Goal: Task Accomplishment & Management: Manage account settings

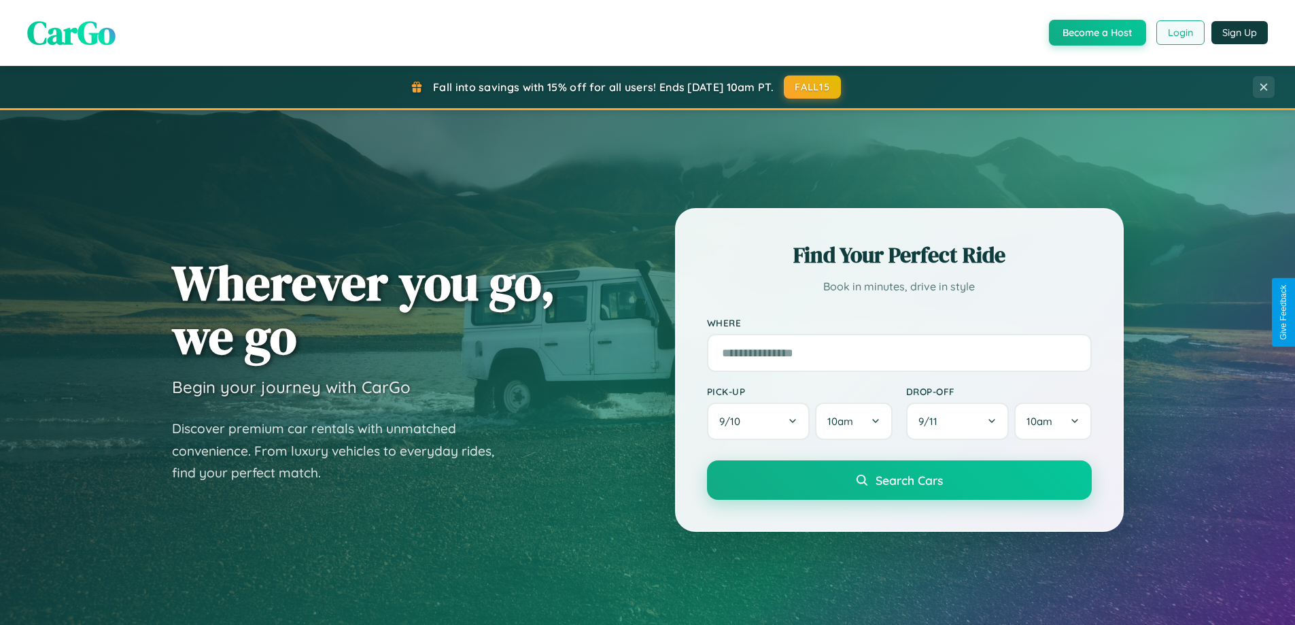
click at [1179, 33] on button "Login" at bounding box center [1180, 32] width 48 height 24
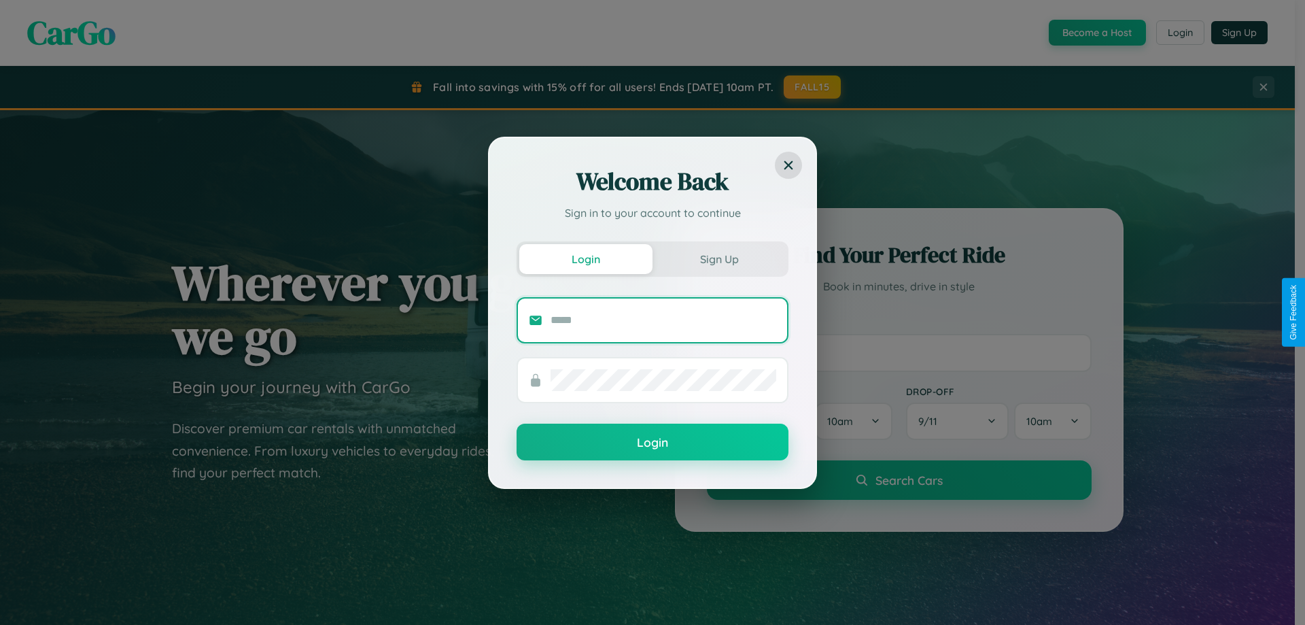
click at [663, 319] on input "text" at bounding box center [664, 320] width 226 height 22
type input "**********"
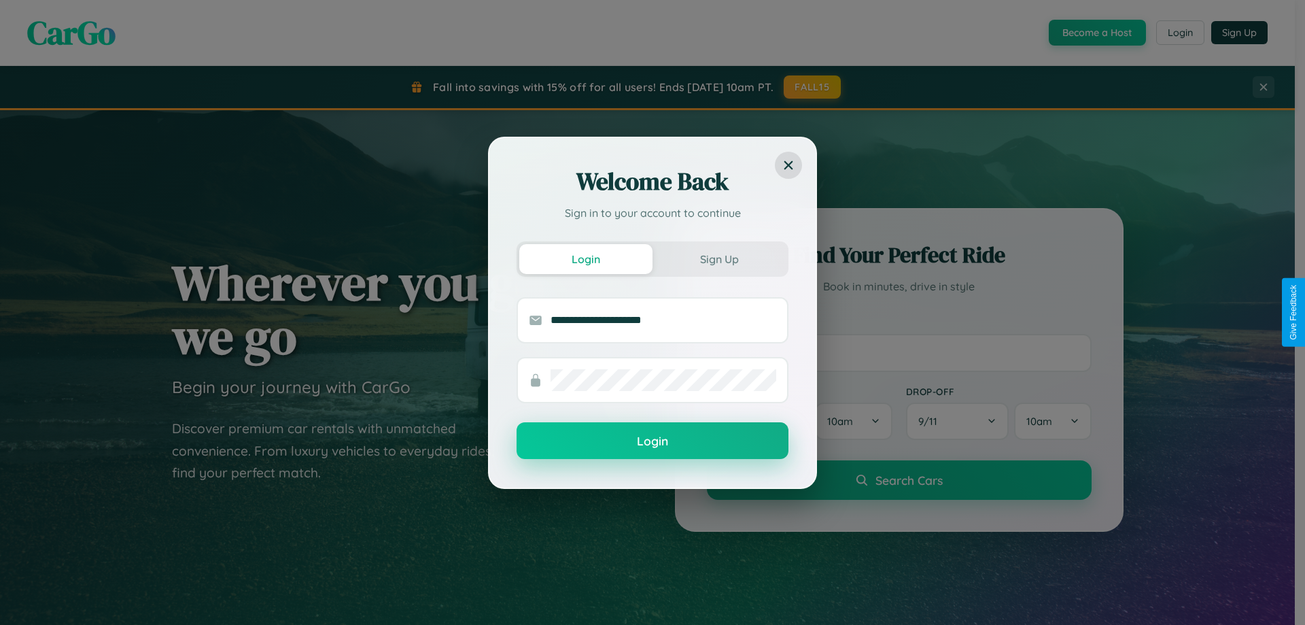
click at [652, 441] on button "Login" at bounding box center [653, 440] width 272 height 37
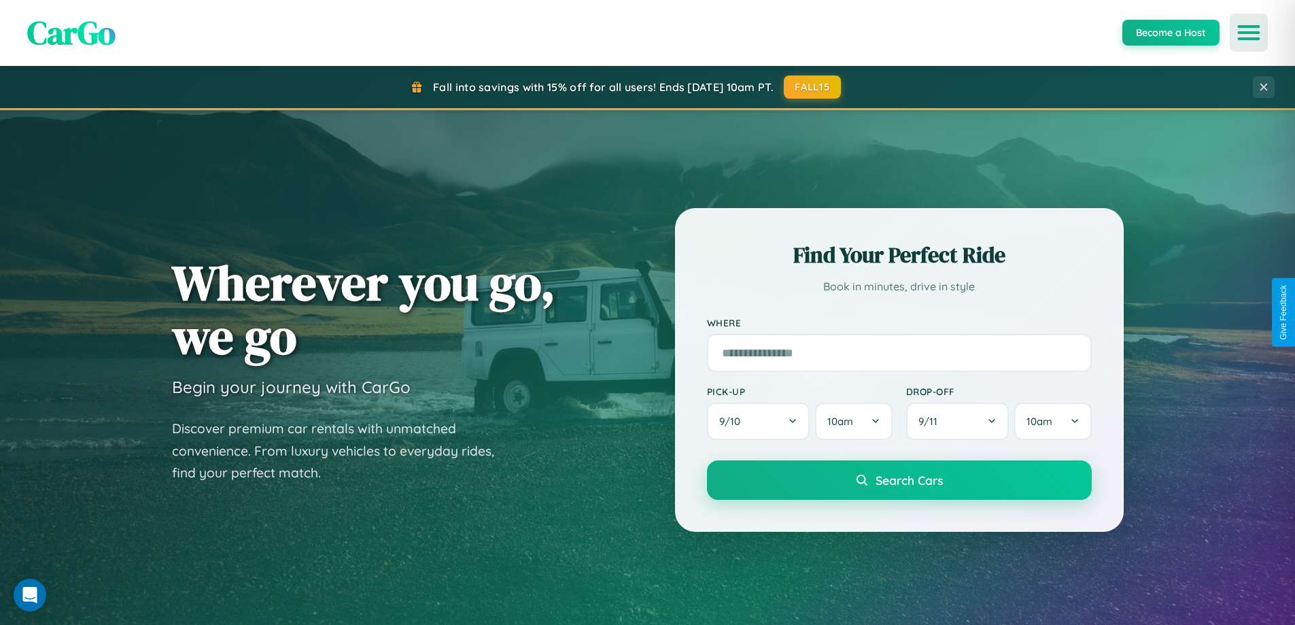
click at [1249, 33] on icon "Open menu" at bounding box center [1249, 33] width 20 height 12
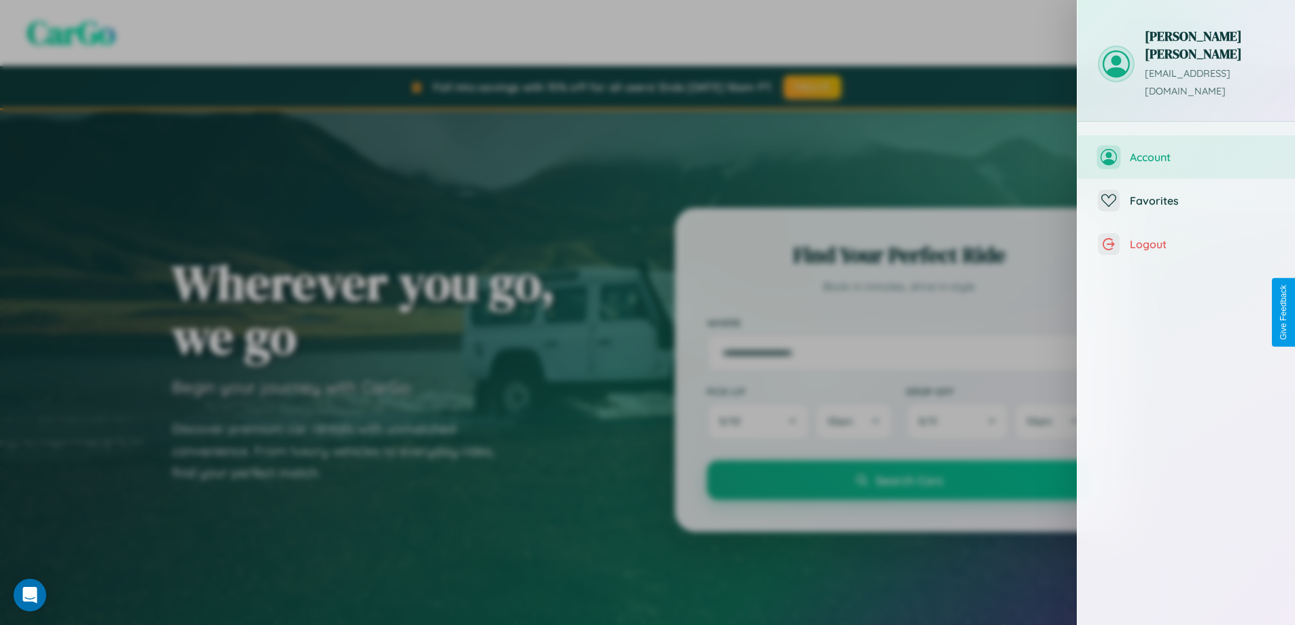
click at [1186, 150] on span "Account" at bounding box center [1202, 157] width 145 height 14
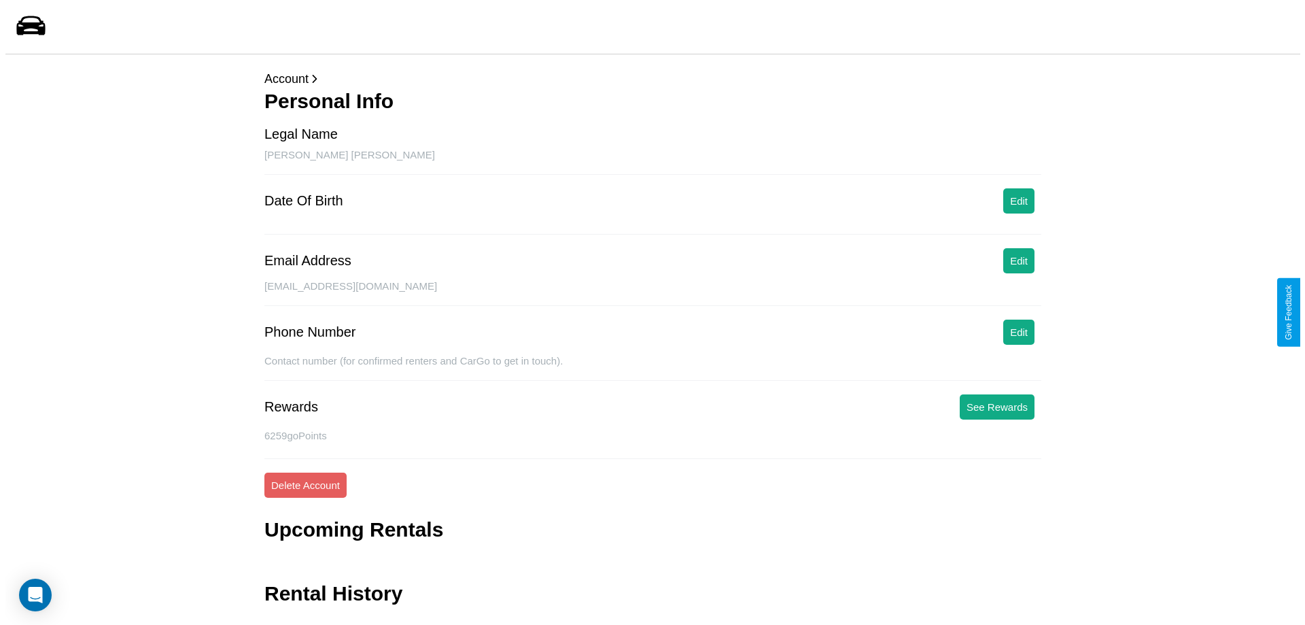
scroll to position [33, 0]
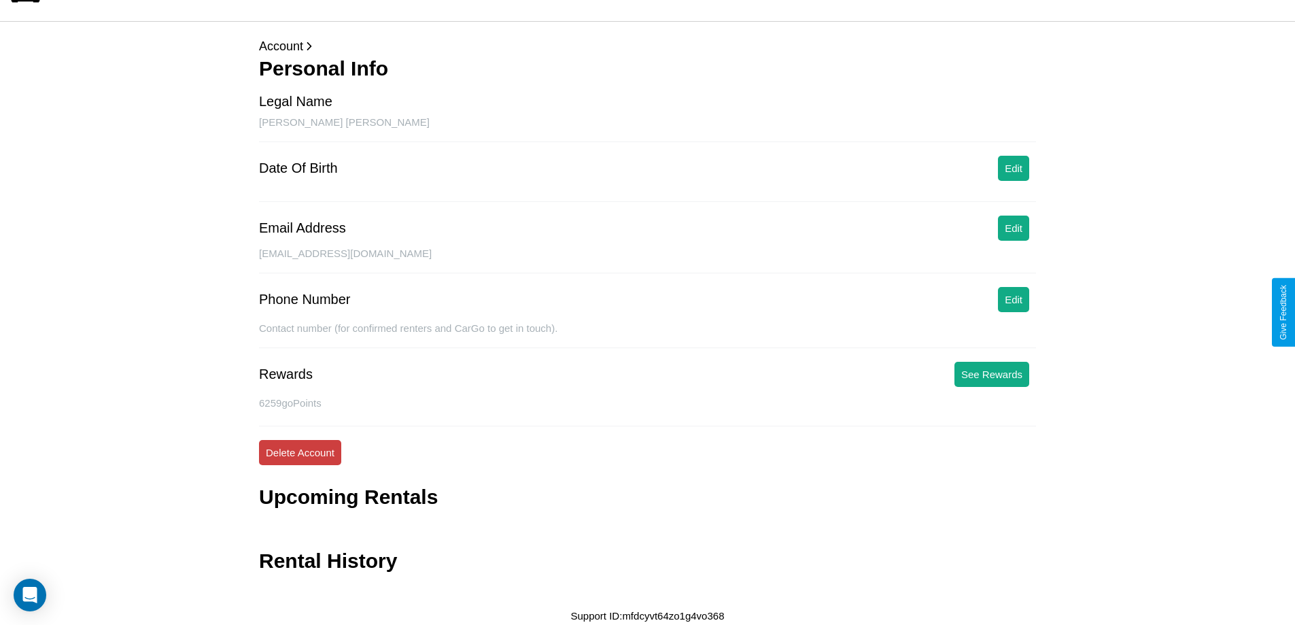
click at [300, 452] on button "Delete Account" at bounding box center [300, 452] width 82 height 25
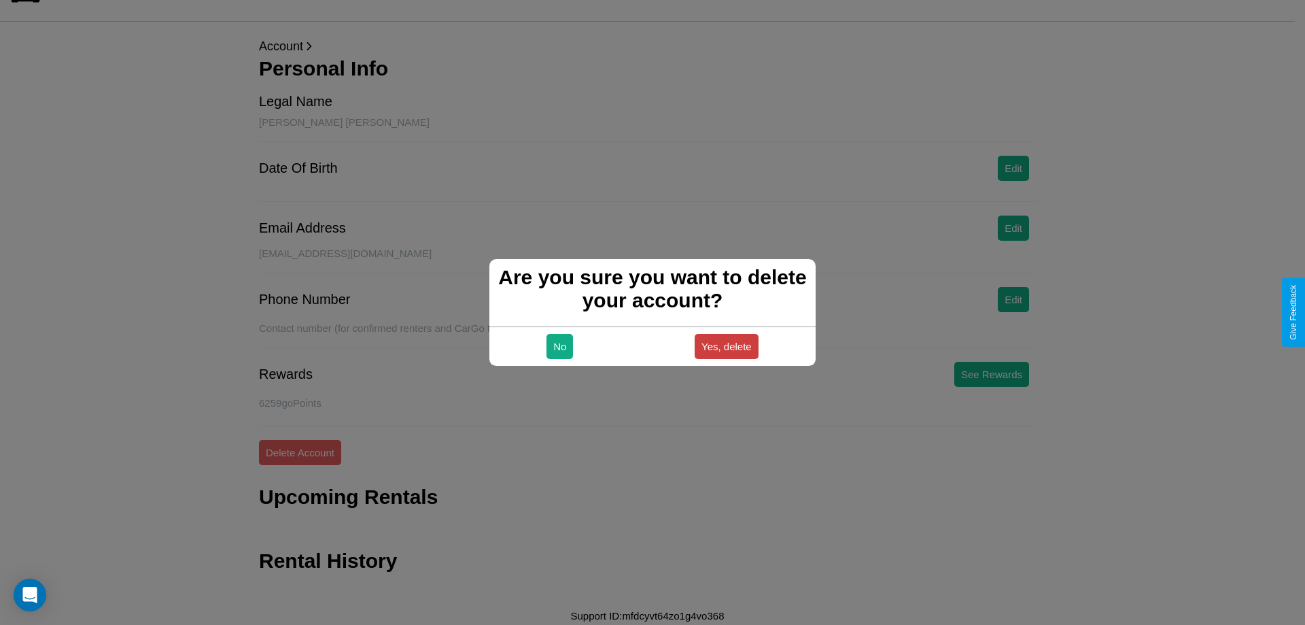
click at [726, 346] on button "Yes, delete" at bounding box center [727, 346] width 64 height 25
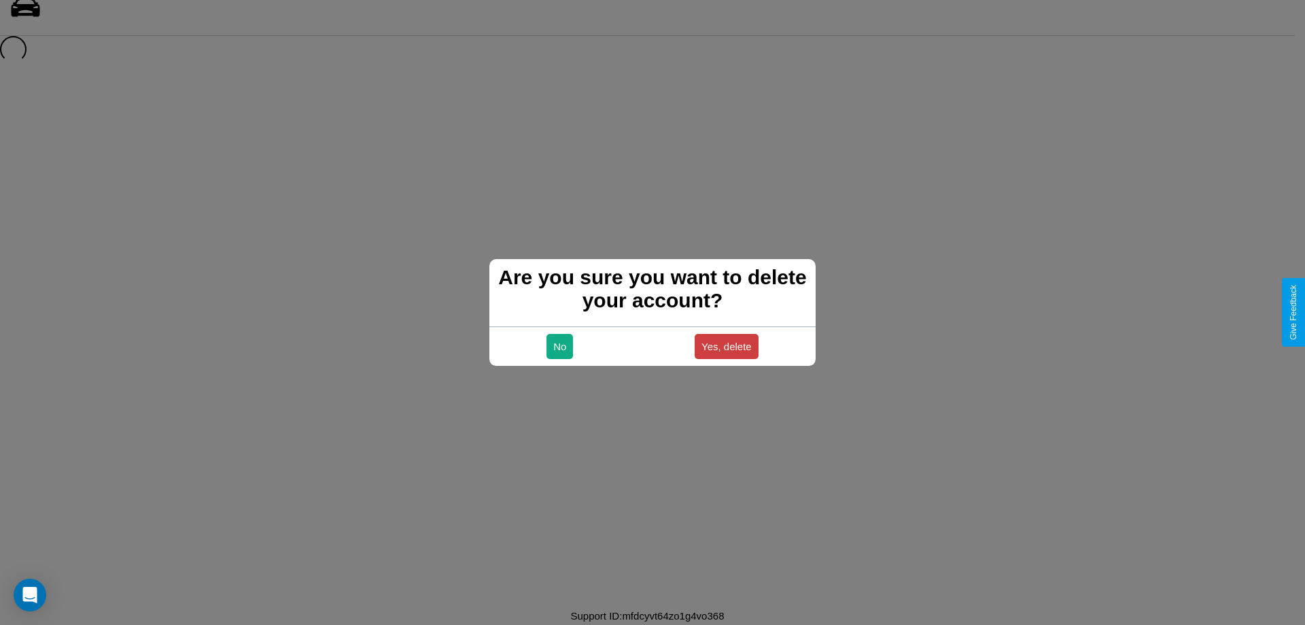
scroll to position [18, 0]
